Goal: Information Seeking & Learning: Learn about a topic

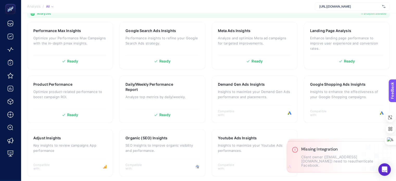
scroll to position [165, 0]
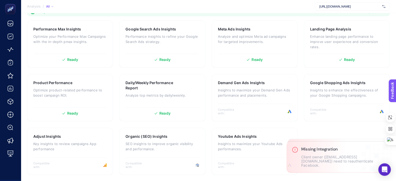
click at [355, 7] on span "[URL][DOMAIN_NAME]" at bounding box center [349, 6] width 61 height 4
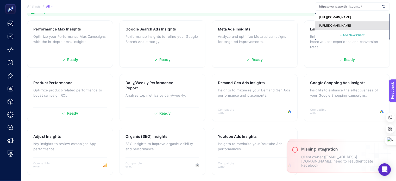
click at [349, 23] on span "[URL][DOMAIN_NAME]" at bounding box center [335, 25] width 32 height 4
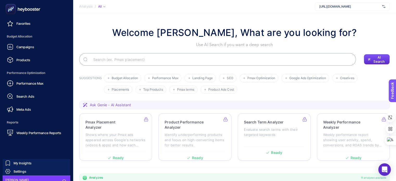
scroll to position [59, 0]
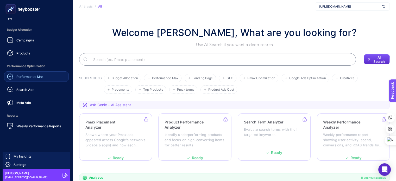
click at [38, 78] on span "Performance Max" at bounding box center [29, 76] width 27 height 4
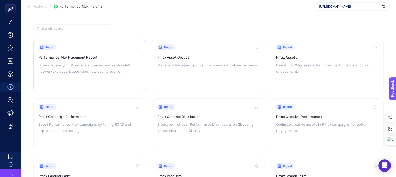
scroll to position [52, 0]
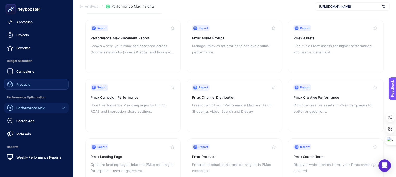
click at [24, 83] on span "Products" at bounding box center [23, 84] width 14 height 4
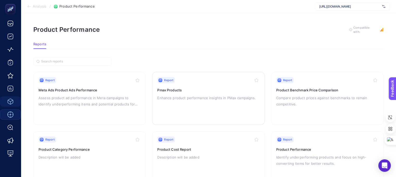
click at [195, 91] on h3 "Pmax Products" at bounding box center [208, 89] width 102 height 5
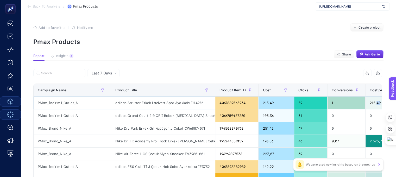
scroll to position [0, 166]
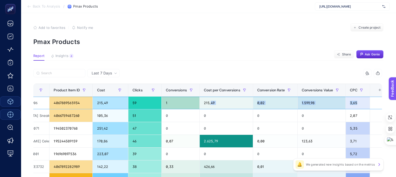
drag, startPoint x: 371, startPoint y: 99, endPoint x: 344, endPoint y: 99, distance: 27.1
click at [349, 99] on tr "PMax_İndirimli_Outlet_A adidas Strutter Erkek Lacivert Spor Ayakkabı IH4906 406…" at bounding box center [128, 103] width 521 height 13
click at [203, 102] on div "215,49" at bounding box center [226, 103] width 53 height 12
click at [254, 102] on div "0,02" at bounding box center [275, 103] width 44 height 12
click at [299, 102] on div "1.599,98" at bounding box center [321, 103] width 48 height 12
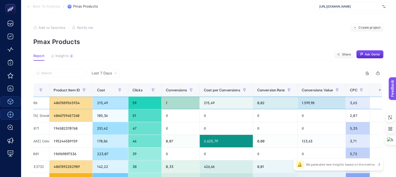
click at [346, 101] on div "3,65" at bounding box center [358, 103] width 24 height 12
click at [379, 72] on icon "button" at bounding box center [377, 73] width 4 height 4
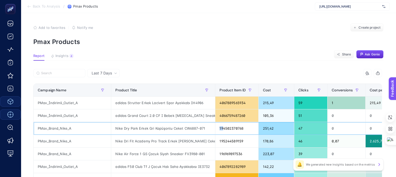
drag, startPoint x: 56, startPoint y: 129, endPoint x: 209, endPoint y: 125, distance: 153.8
click at [209, 125] on tr "PMax_Brand_Nike_A Nike Dry Park Erkek Gri Kapüşonlu Ceket CW6887-071 1945023707…" at bounding box center [294, 128] width 521 height 13
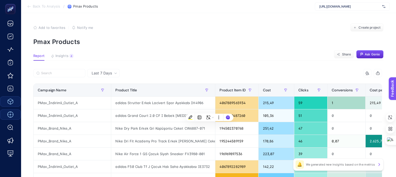
click at [286, 78] on div "8 items selected" at bounding box center [207, 74] width 348 height 11
click at [63, 57] on span "Insights" at bounding box center [61, 56] width 13 height 4
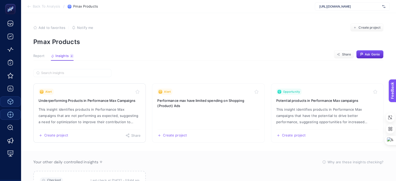
click at [93, 108] on p "This insight identifies products in Performance Max campaigns that are not perf…" at bounding box center [90, 115] width 102 height 19
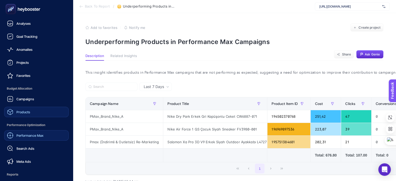
click at [23, 110] on span "Products" at bounding box center [23, 112] width 14 height 4
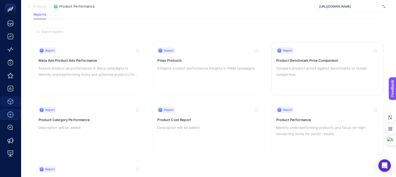
scroll to position [52, 0]
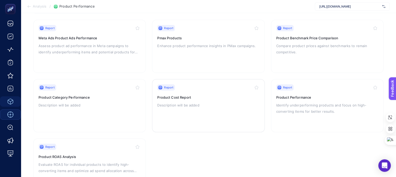
click at [177, 98] on h3 "Product Cost Report" at bounding box center [208, 97] width 102 height 5
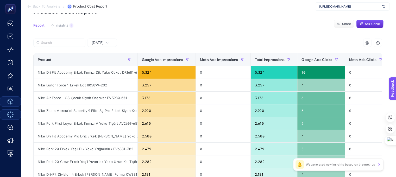
scroll to position [9, 2]
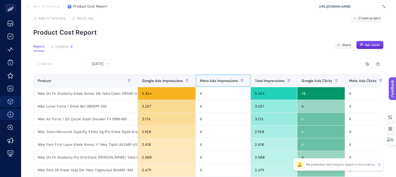
click at [211, 82] on span "Meta Ads Impressions" at bounding box center [219, 81] width 38 height 4
click at [365, 81] on span "Meta Ads Clicks" at bounding box center [362, 81] width 27 height 4
click at [347, 5] on span "[URL][DOMAIN_NAME]" at bounding box center [349, 6] width 61 height 4
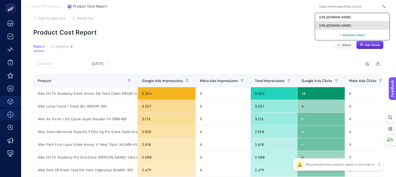
click at [343, 23] on div "[URL][DOMAIN_NAME]" at bounding box center [352, 25] width 74 height 8
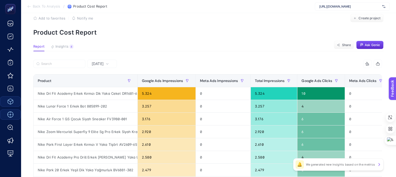
click at [348, 5] on span "[URL][DOMAIN_NAME]" at bounding box center [349, 6] width 61 height 4
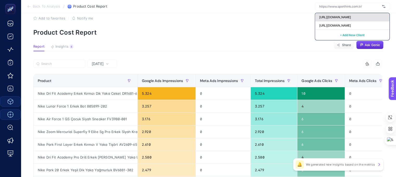
click at [343, 20] on div "[URL][DOMAIN_NAME]" at bounding box center [352, 17] width 74 height 8
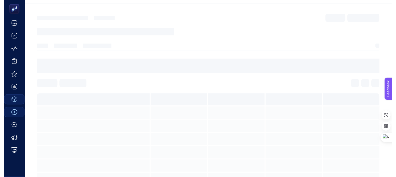
scroll to position [0, 0]
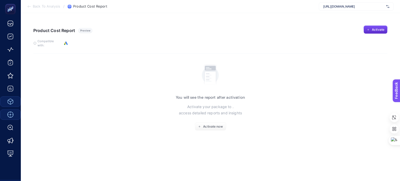
click at [347, 7] on span "[URL][DOMAIN_NAME]" at bounding box center [353, 6] width 61 height 4
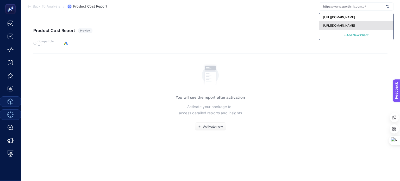
click at [343, 24] on span "[URL][DOMAIN_NAME]" at bounding box center [339, 25] width 32 height 4
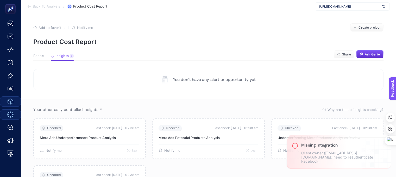
click at [41, 56] on span "Report" at bounding box center [38, 56] width 11 height 4
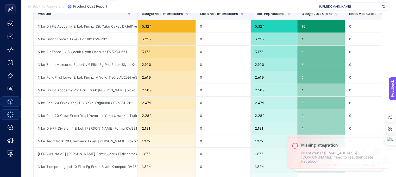
scroll to position [52, 0]
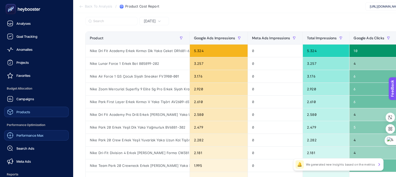
click at [27, 112] on span "Products" at bounding box center [23, 112] width 14 height 4
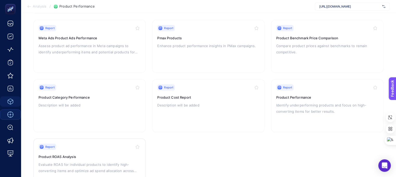
click at [98, 157] on h3 "Product ROAS Analysis" at bounding box center [90, 156] width 102 height 5
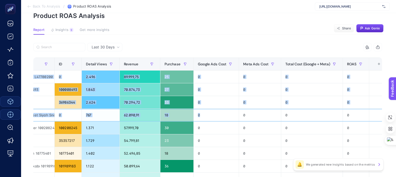
scroll to position [26, 2]
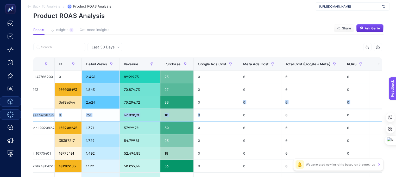
drag, startPoint x: 299, startPoint y: 110, endPoint x: 214, endPoint y: 107, distance: 84.6
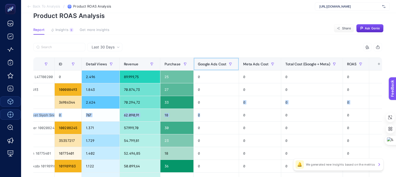
click at [212, 63] on span "Google Ads Cost" at bounding box center [212, 64] width 28 height 4
click at [253, 63] on span "Meta Ads Cost" at bounding box center [255, 64] width 25 height 4
click at [297, 63] on span "Total Cost (Google + Meta)" at bounding box center [307, 64] width 45 height 4
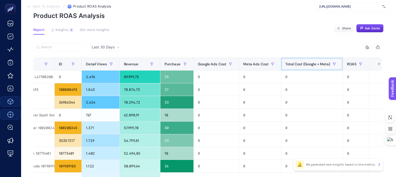
click at [297, 63] on span "Total Cost (Google + Meta)" at bounding box center [307, 64] width 45 height 4
click at [244, 63] on span "Meta Ads Cost" at bounding box center [255, 64] width 25 height 4
click at [203, 62] on span "Google Ads Cost" at bounding box center [212, 64] width 28 height 4
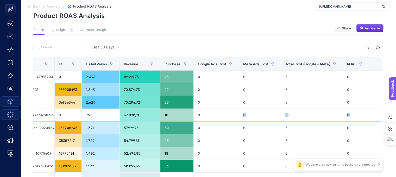
scroll to position [0, 0]
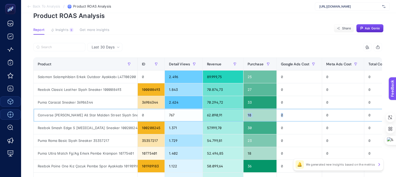
drag, startPoint x: 199, startPoint y: 120, endPoint x: 222, endPoint y: 120, distance: 23.4
click at [222, 120] on tr "Converse [PERSON_NAME] All Star Malden Street Siyah Sneaker A09226C 0 767 62.09…" at bounding box center [252, 115] width 437 height 13
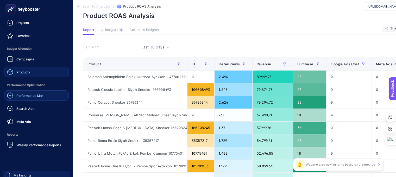
scroll to position [52, 0]
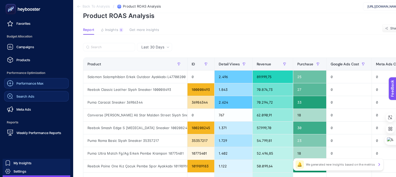
click at [31, 98] on span "Search Ads" at bounding box center [25, 96] width 18 height 4
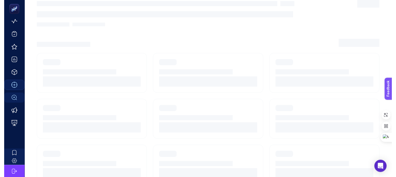
scroll to position [28, 0]
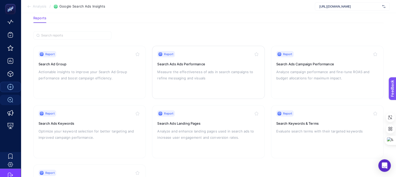
click at [211, 70] on p "Measure the effectiveness of ads in search campaigns to refine messaging and vi…" at bounding box center [208, 75] width 102 height 12
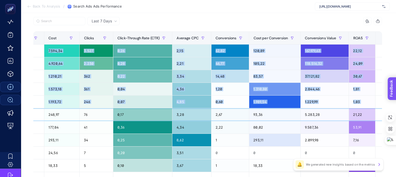
scroll to position [52, 2]
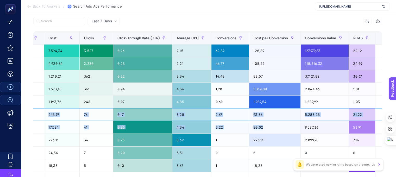
drag, startPoint x: 214, startPoint y: 113, endPoint x: 269, endPoint y: 121, distance: 55.5
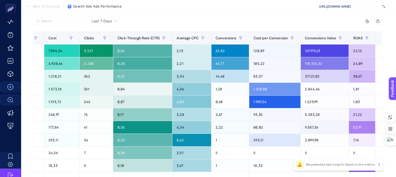
click at [205, 26] on div at bounding box center [120, 22] width 174 height 11
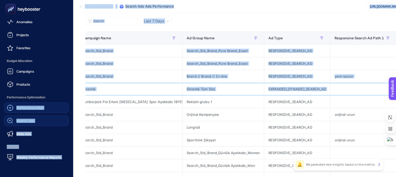
scroll to position [0, 0]
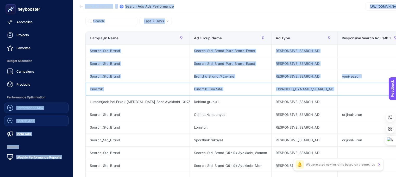
click at [0, 92] on div "Analyses Goal Tracking Anomalies Projects Favorites Budget Allocation Campaigns…" at bounding box center [198, 107] width 396 height 318
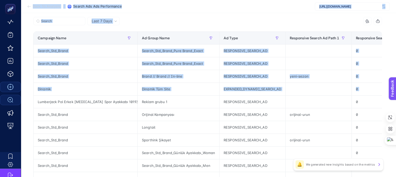
click at [272, 23] on div "10 items selected" at bounding box center [295, 21] width 174 height 8
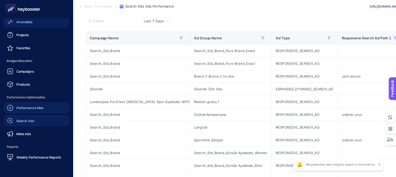
click at [29, 24] on span "Anomalies" at bounding box center [24, 22] width 16 height 4
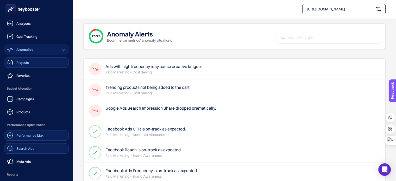
click at [25, 65] on div "Projects" at bounding box center [18, 62] width 22 height 6
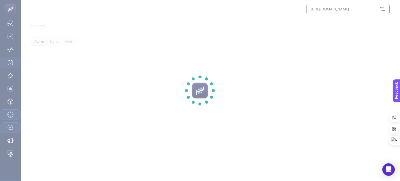
click at [10, 39] on section at bounding box center [200, 90] width 400 height 181
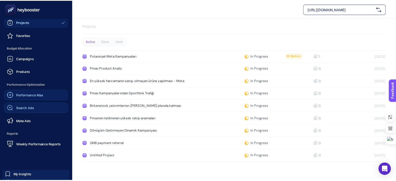
scroll to position [52, 0]
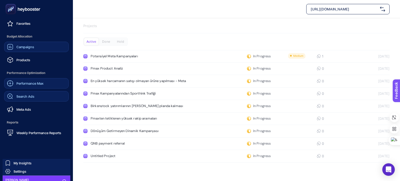
click at [28, 48] on span "Campaigns" at bounding box center [25, 47] width 18 height 4
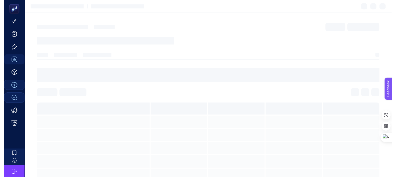
scroll to position [28, 0]
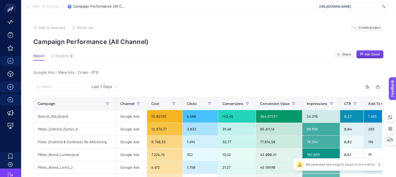
click at [375, 54] on span "Ask Genie" at bounding box center [372, 54] width 15 height 4
drag, startPoint x: 61, startPoint y: 54, endPoint x: 179, endPoint y: 83, distance: 121.0
click at [179, 83] on div at bounding box center [120, 87] width 174 height 11
click at [149, 84] on div at bounding box center [120, 87] width 174 height 11
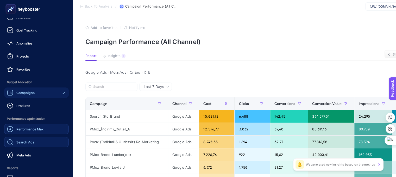
scroll to position [0, 0]
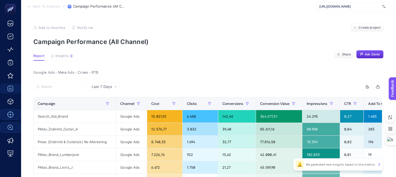
click at [207, 58] on section "Report Insights 9 We generated new insights based on the metrics Share Ask [PER…" at bounding box center [208, 57] width 350 height 7
